Goal: Browse casually

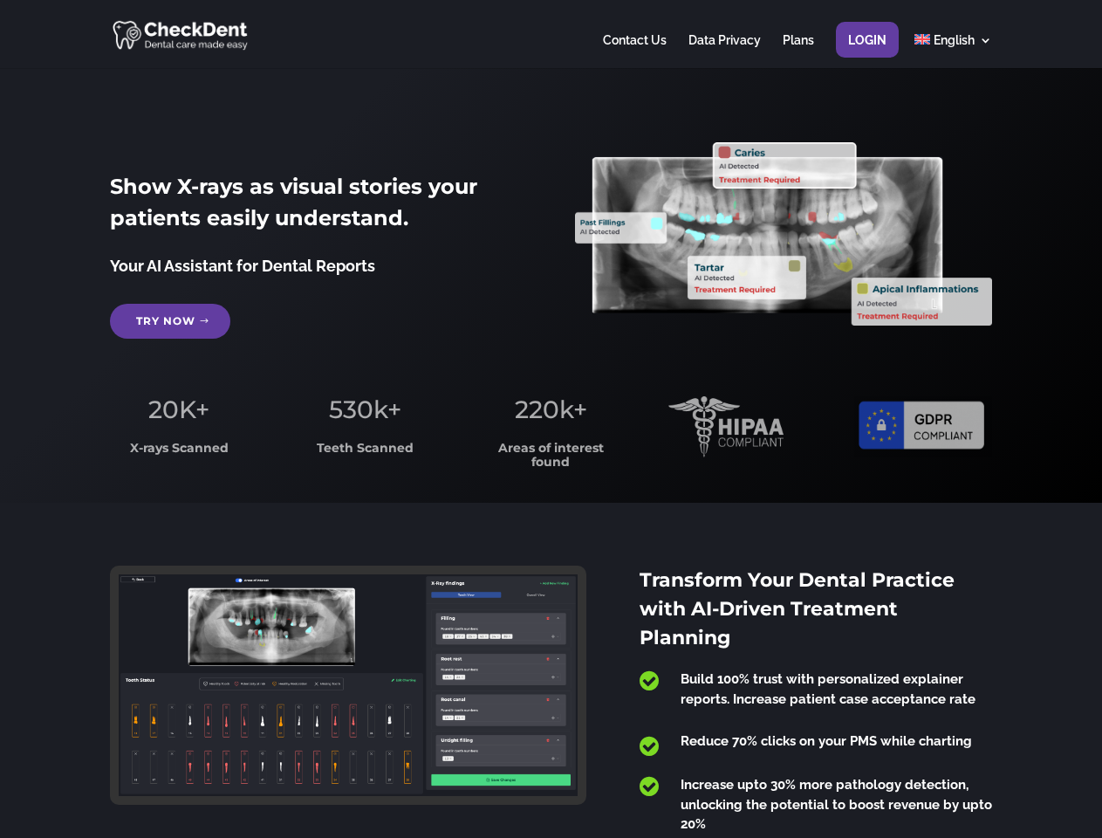
click at [551, 419] on span "220k+" at bounding box center [551, 409] width 72 height 30
click at [551, 34] on div at bounding box center [550, 34] width 881 height 68
click at [551, 419] on span "220k+" at bounding box center [551, 409] width 72 height 30
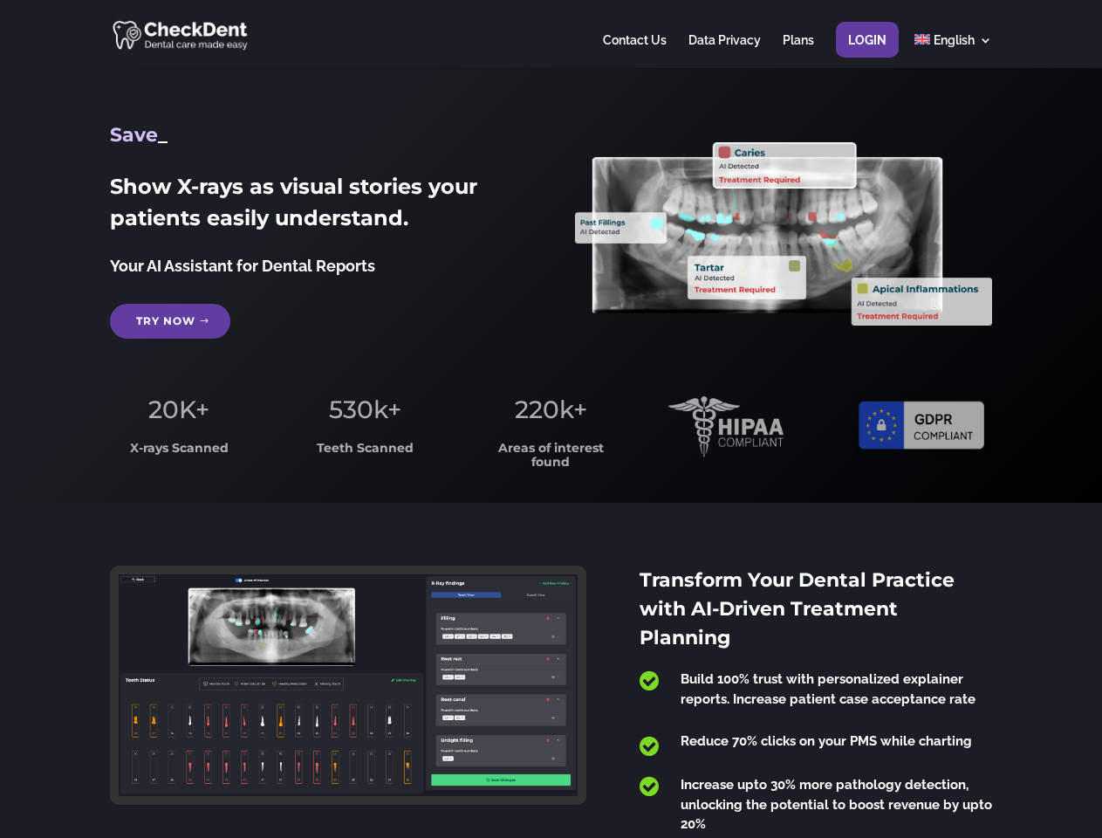
click at [551, 34] on div at bounding box center [550, 34] width 881 height 68
